Goal: Task Accomplishment & Management: Use online tool/utility

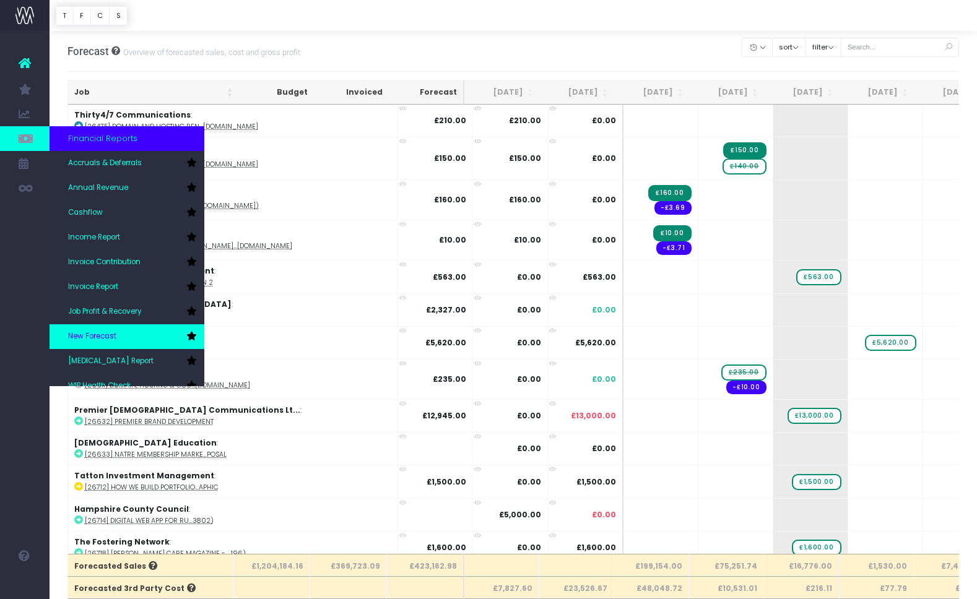
click at [113, 328] on link "New Forecast" at bounding box center [127, 336] width 155 height 25
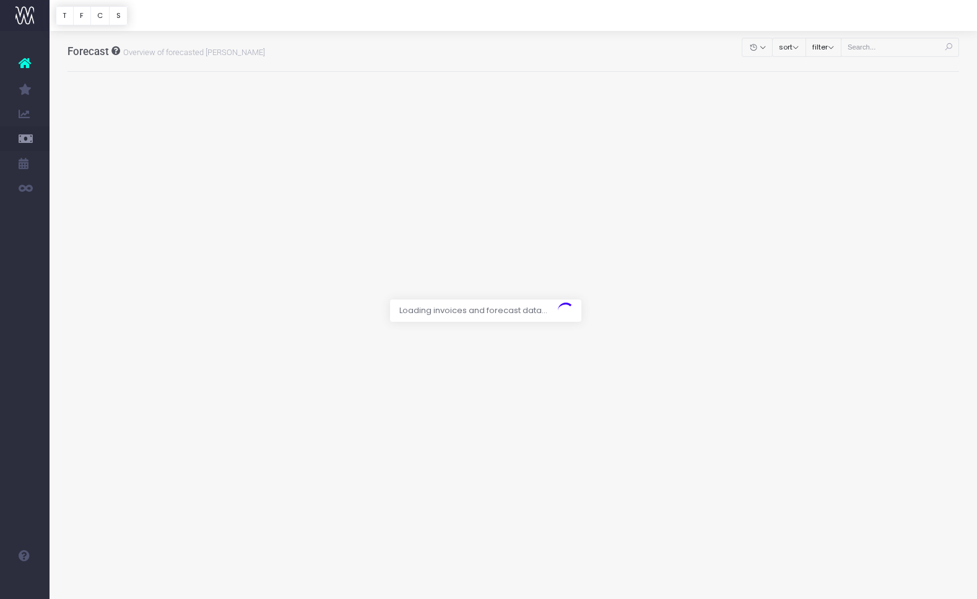
click at [877, 45] on div at bounding box center [488, 299] width 977 height 599
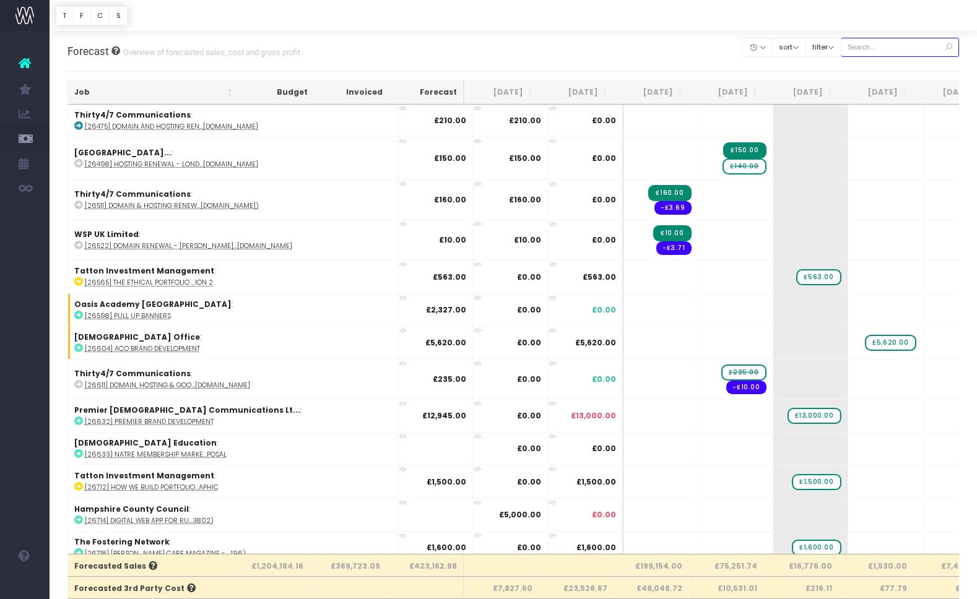
click at [873, 54] on input "text" at bounding box center [900, 47] width 119 height 19
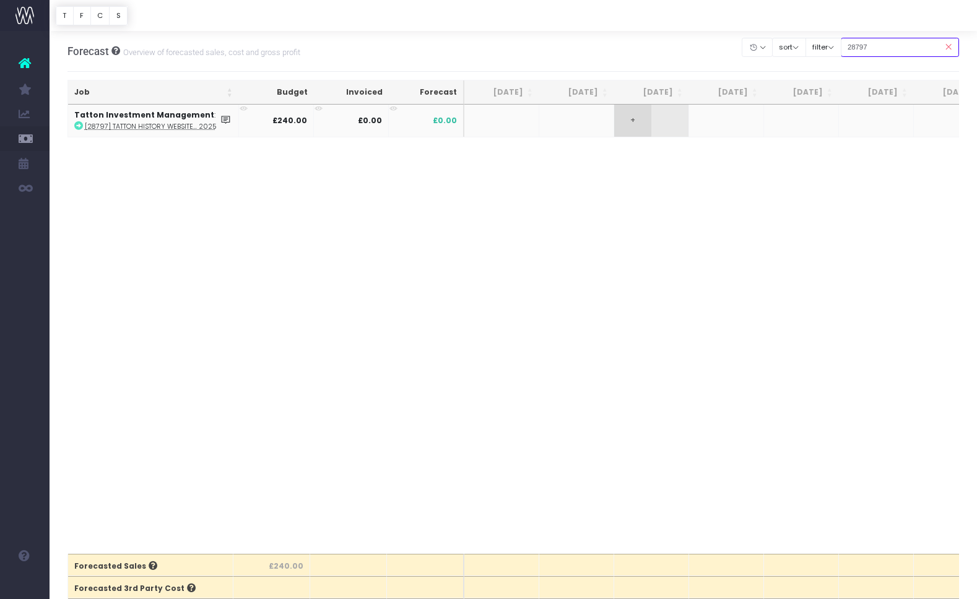
type input "28797"
click at [640, 124] on span "+" at bounding box center [632, 121] width 37 height 32
click at [667, 175] on body "Oh my... this is bad. wayahead wasn't able to load this page. Please contact su…" at bounding box center [488, 299] width 977 height 599
